Goal: Task Accomplishment & Management: Manage account settings

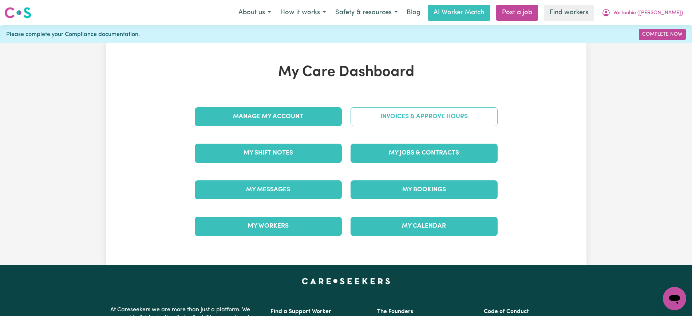
click at [385, 123] on link "Invoices & Approve Hours" at bounding box center [424, 116] width 147 height 19
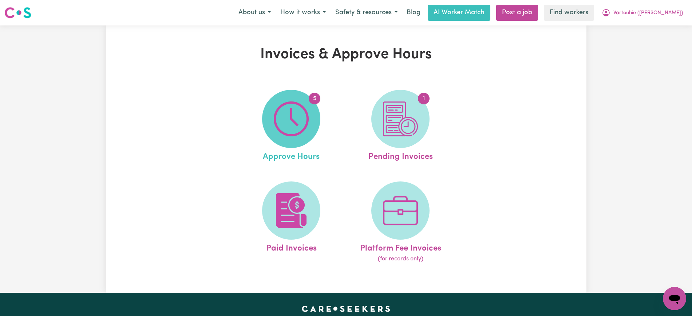
click at [300, 132] on img at bounding box center [291, 119] width 35 height 35
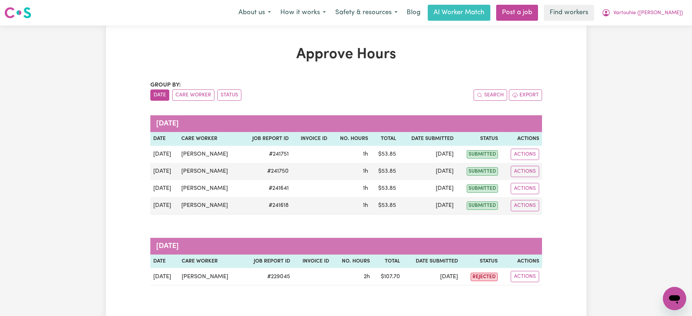
click at [190, 88] on div "Group by: Date Care Worker Status" at bounding box center [248, 91] width 196 height 20
click at [172, 93] on button "Care Worker" at bounding box center [193, 95] width 42 height 11
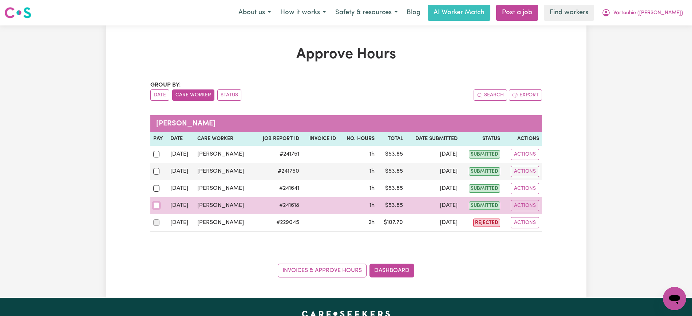
click at [154, 208] on input "checkbox" at bounding box center [156, 205] width 7 height 7
checkbox input "true"
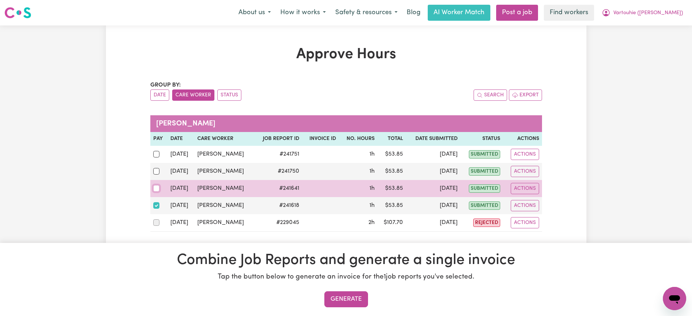
click at [155, 187] on input "checkbox" at bounding box center [156, 188] width 7 height 7
checkbox input "true"
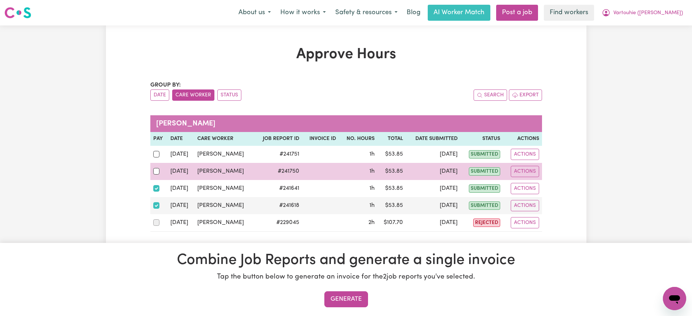
click at [154, 168] on div at bounding box center [159, 171] width 12 height 9
click at [154, 168] on input "checkbox" at bounding box center [156, 171] width 7 height 7
checkbox input "true"
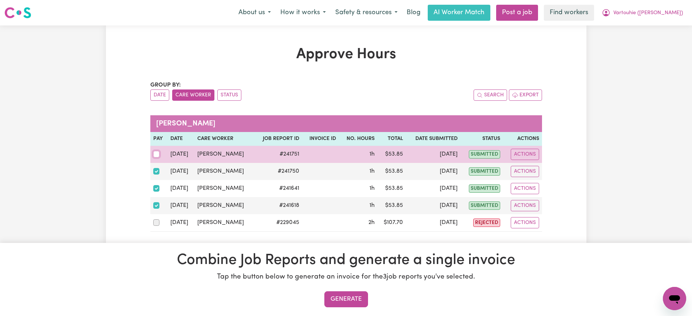
click at [156, 155] on input "checkbox" at bounding box center [156, 154] width 7 height 7
checkbox input "true"
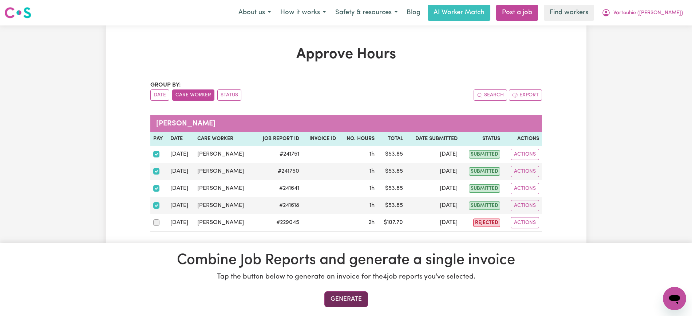
click at [359, 302] on button "Generate" at bounding box center [346, 300] width 44 height 16
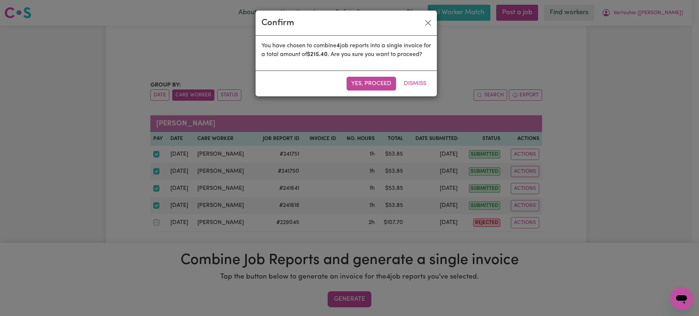
click at [373, 91] on button "Yes, proceed" at bounding box center [372, 84] width 50 height 14
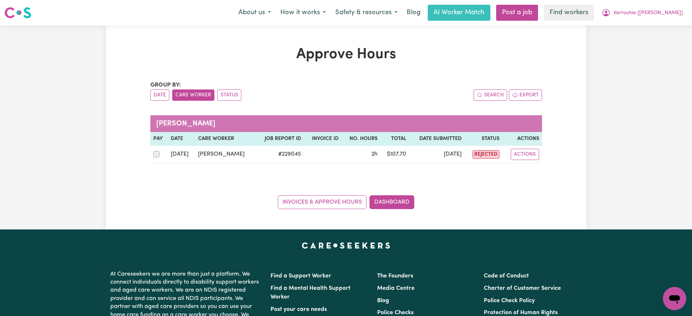
click at [466, 197] on div "Invoices & Approve Hours Dashboard" at bounding box center [346, 198] width 392 height 23
drag, startPoint x: 571, startPoint y: 236, endPoint x: 654, endPoint y: 302, distance: 105.7
click at [356, 79] on div "Approve Hours Group by: Date Care Worker Status Search Export [PERSON_NAME] Pay…" at bounding box center [346, 128] width 401 height 164
click at [402, 202] on link "Dashboard" at bounding box center [392, 203] width 45 height 14
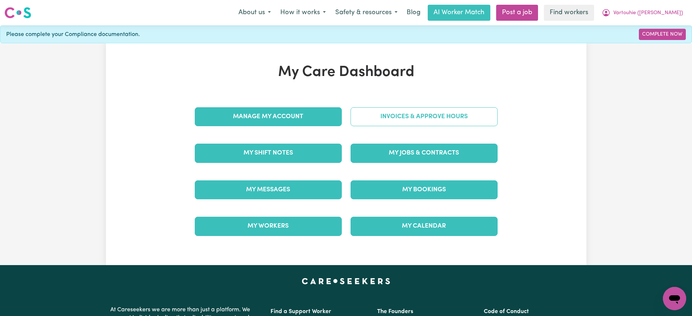
click at [394, 115] on link "Invoices & Approve Hours" at bounding box center [424, 116] width 147 height 19
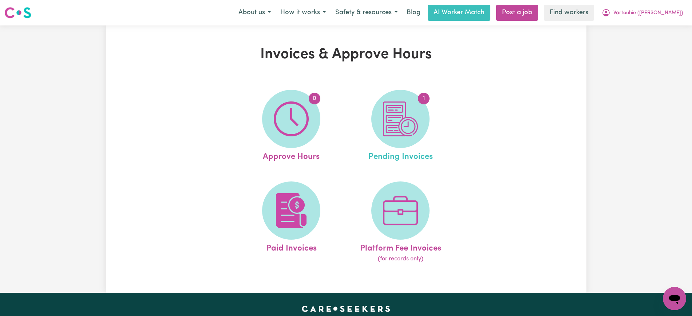
click at [432, 127] on link "1 Pending Invoices" at bounding box center [400, 127] width 105 height 74
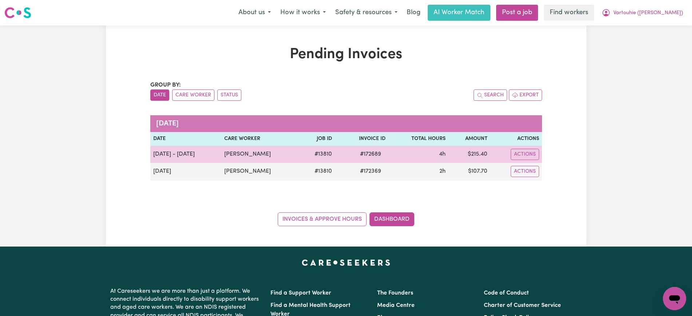
click at [383, 155] on span "# 172689" at bounding box center [371, 154] width 30 height 9
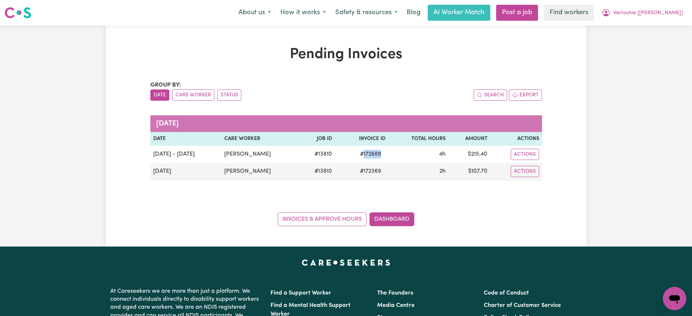
copy span "172689"
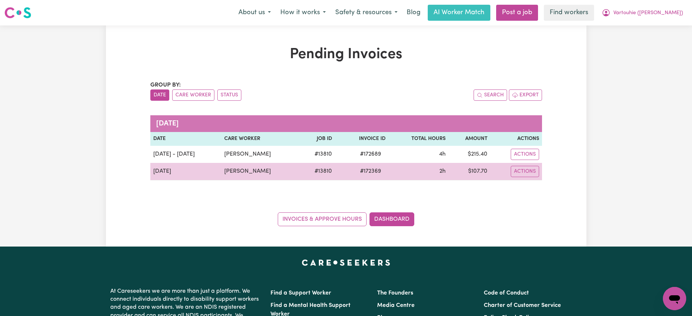
click at [384, 172] on span "# 172369" at bounding box center [371, 171] width 30 height 9
click at [384, 173] on span "# 172369" at bounding box center [371, 171] width 30 height 9
copy span "172369"
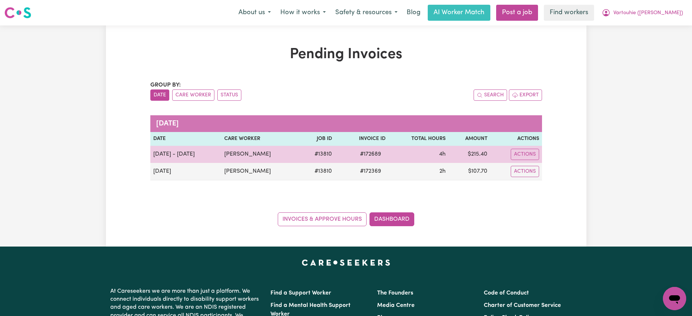
click at [378, 156] on span "# 172689" at bounding box center [371, 154] width 30 height 9
copy span "172689"
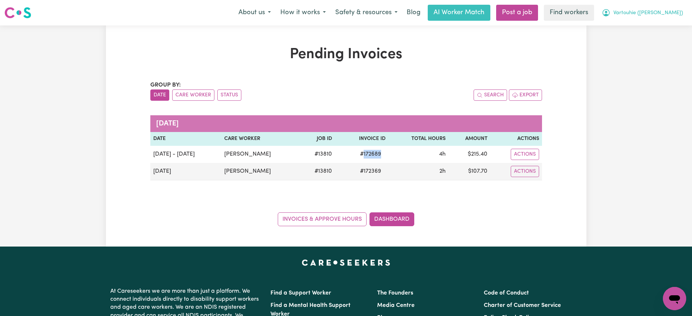
click at [668, 16] on span "Vartouhie ([PERSON_NAME])" at bounding box center [649, 13] width 70 height 8
click at [662, 40] on link "Logout" at bounding box center [659, 42] width 58 height 14
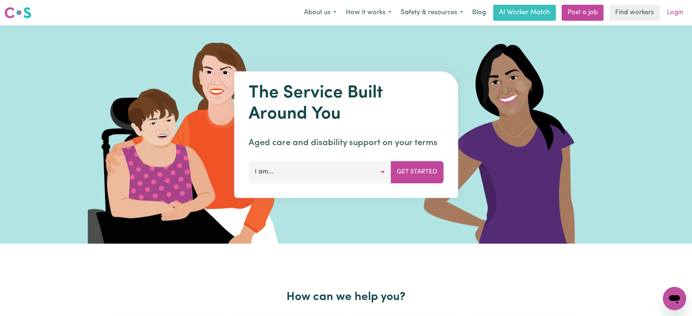
click at [681, 11] on link "Login" at bounding box center [675, 13] width 25 height 16
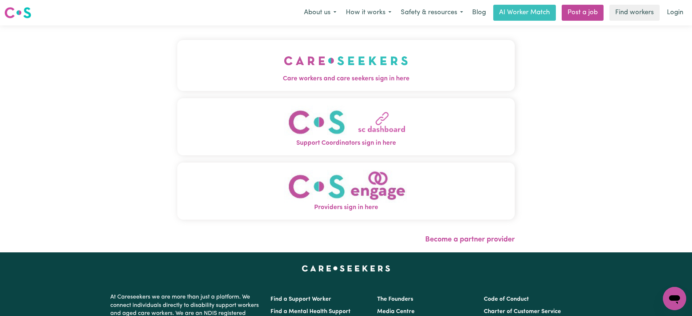
click at [341, 79] on span "Care workers and care seekers sign in here" at bounding box center [346, 78] width 338 height 9
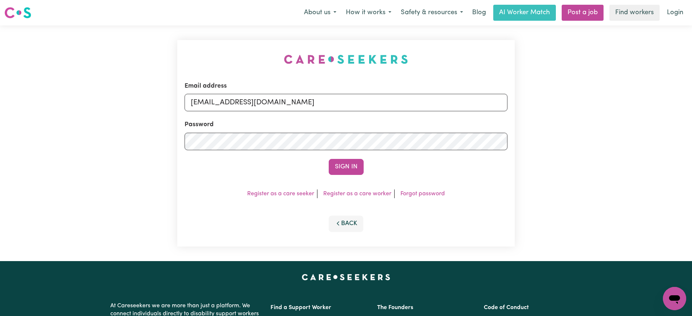
click at [239, 32] on div "Email address [EMAIL_ADDRESS][DOMAIN_NAME] Password Sign In Register as a care …" at bounding box center [346, 143] width 346 height 236
drag, startPoint x: 227, startPoint y: 104, endPoint x: 699, endPoint y: 107, distance: 471.6
click at [692, 104] on html "Menu About us How it works Safety & resources Blog AI Worker Match Post a job F…" at bounding box center [346, 275] width 692 height 551
type input "[EMAIL_ADDRESS][DOMAIN_NAME]"
click at [329, 159] on button "Sign In" at bounding box center [346, 167] width 35 height 16
